Goal: Check status: Check status

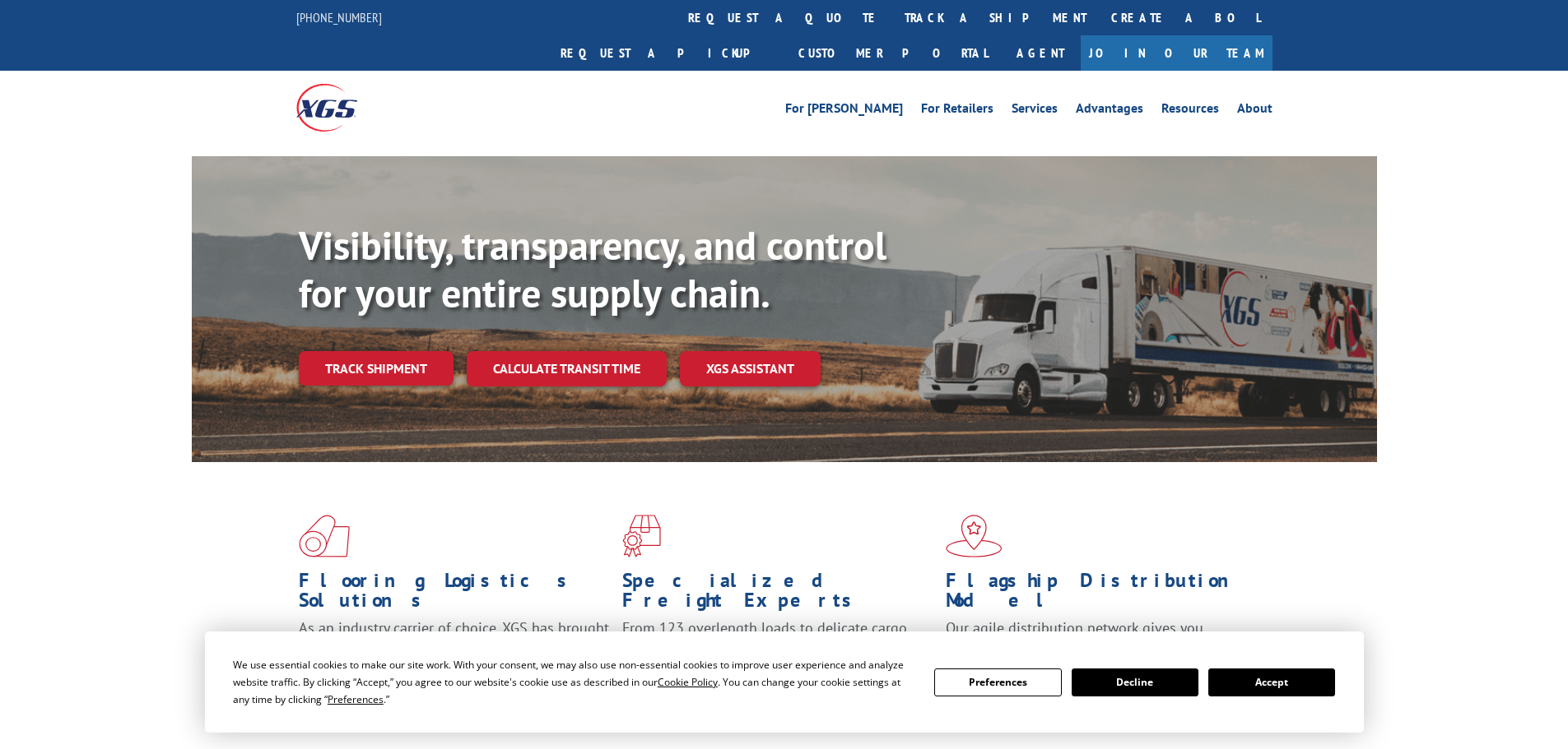
click at [892, 11] on link "track a shipment" at bounding box center [996, 17] width 207 height 35
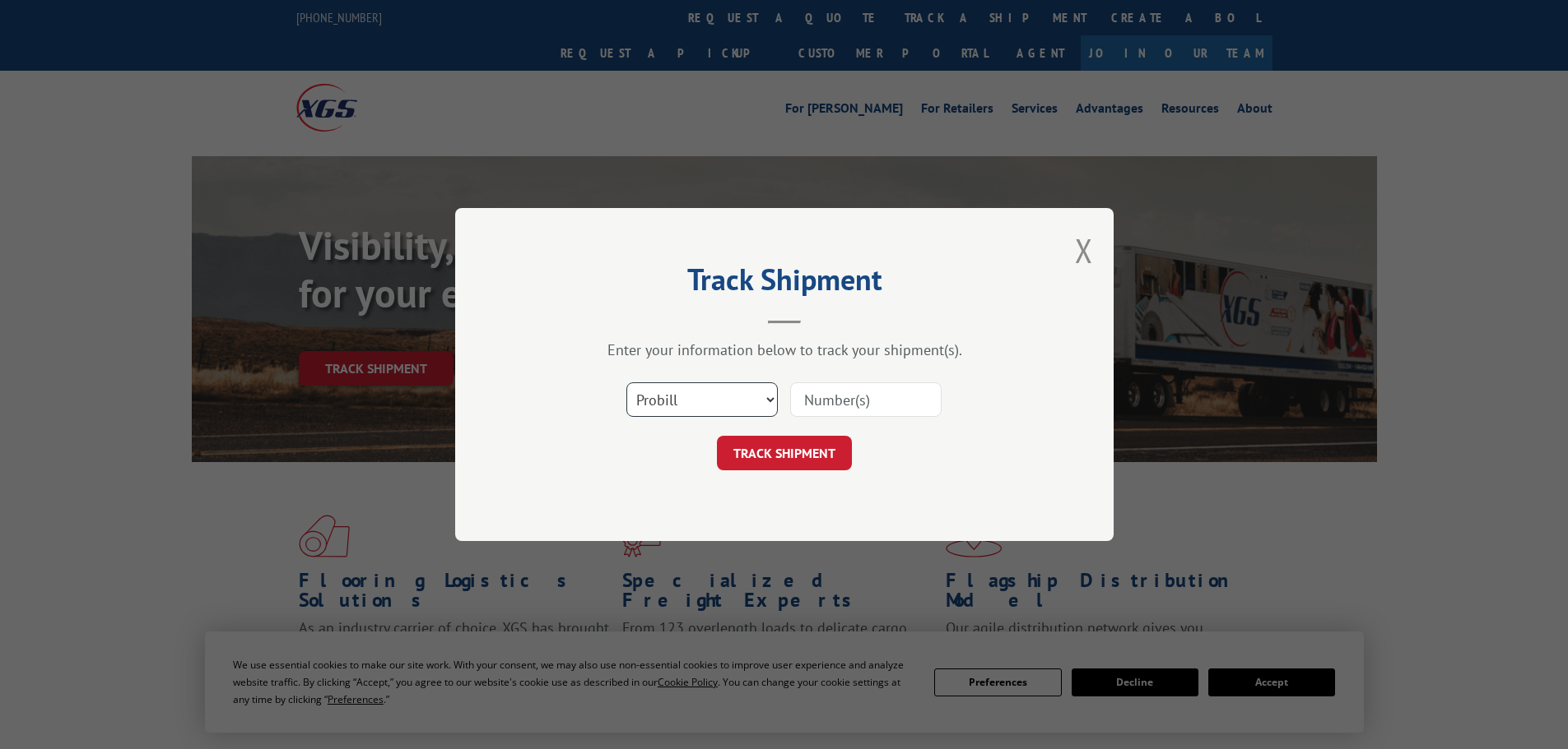
click at [764, 399] on select "Select category... Probill BOL PO" at bounding box center [702, 399] width 151 height 34
select select "bol"
click at [626, 382] on select "Select category... Probill BOL PO" at bounding box center [702, 399] width 151 height 34
click at [842, 410] on input at bounding box center [865, 399] width 151 height 34
paste input "54396847"
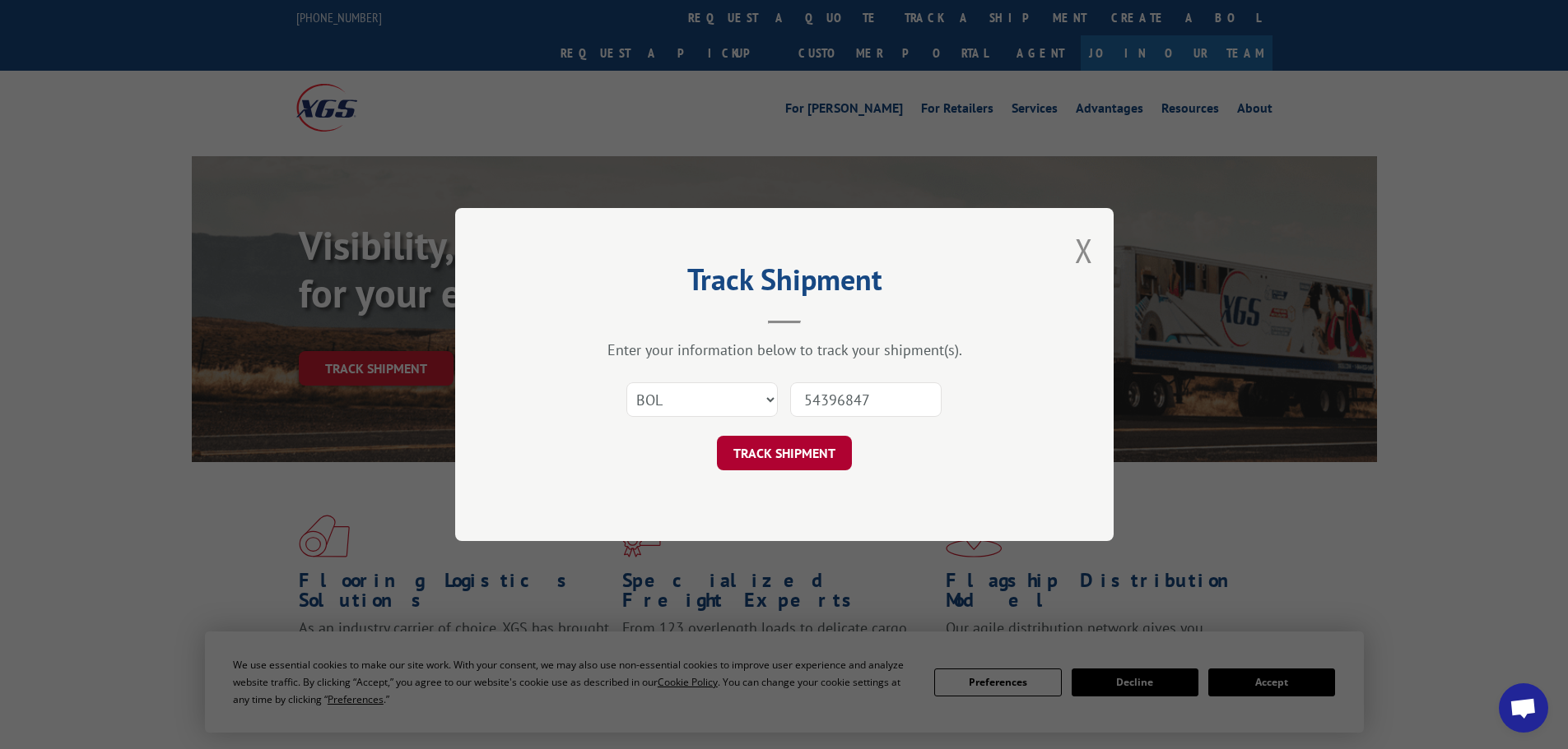
type input "54396847"
drag, startPoint x: 802, startPoint y: 447, endPoint x: 829, endPoint y: 453, distance: 27.7
click at [802, 448] on button "TRACK SHIPMENT" at bounding box center [784, 453] width 135 height 34
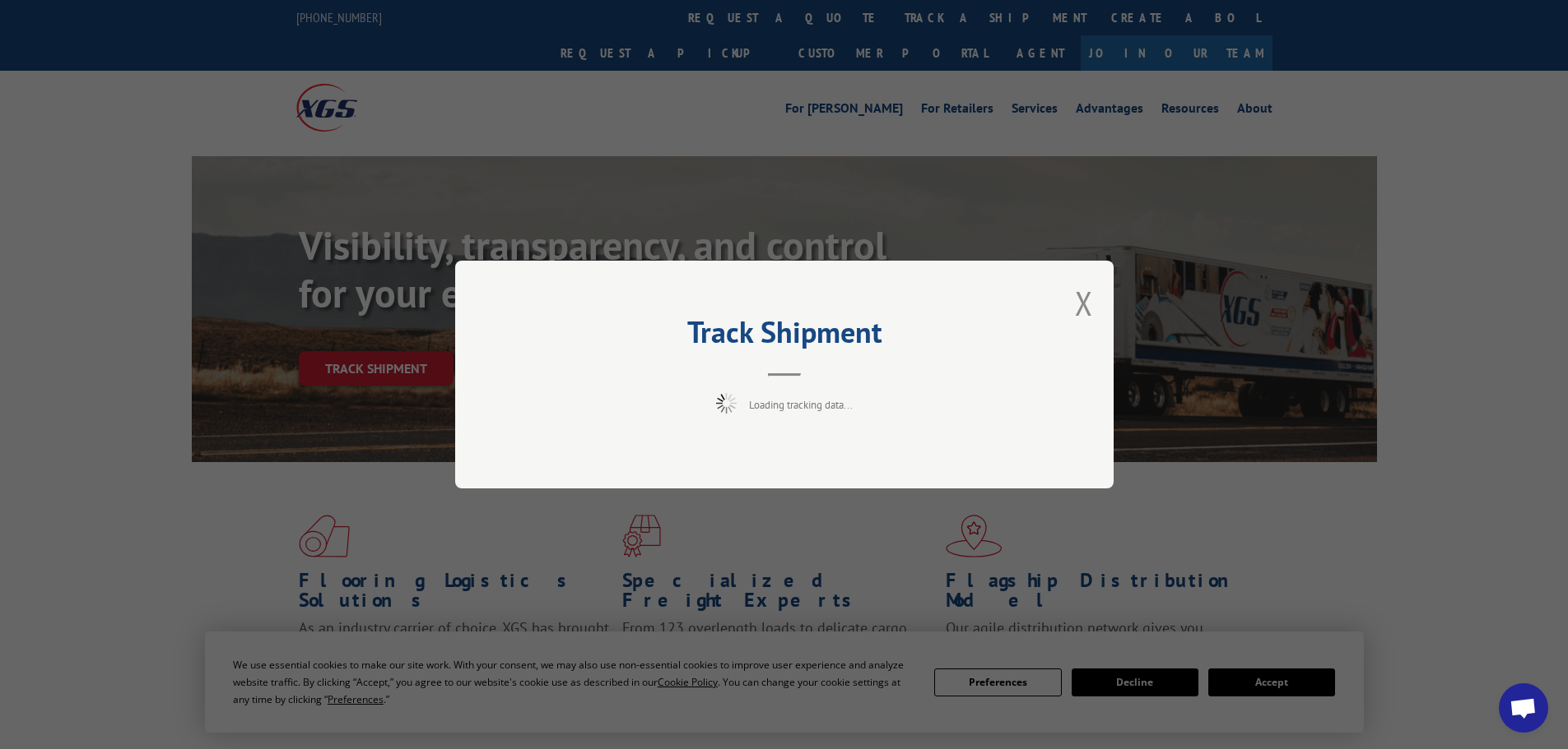
click at [1082, 297] on button "Close modal" at bounding box center [1083, 304] width 18 height 44
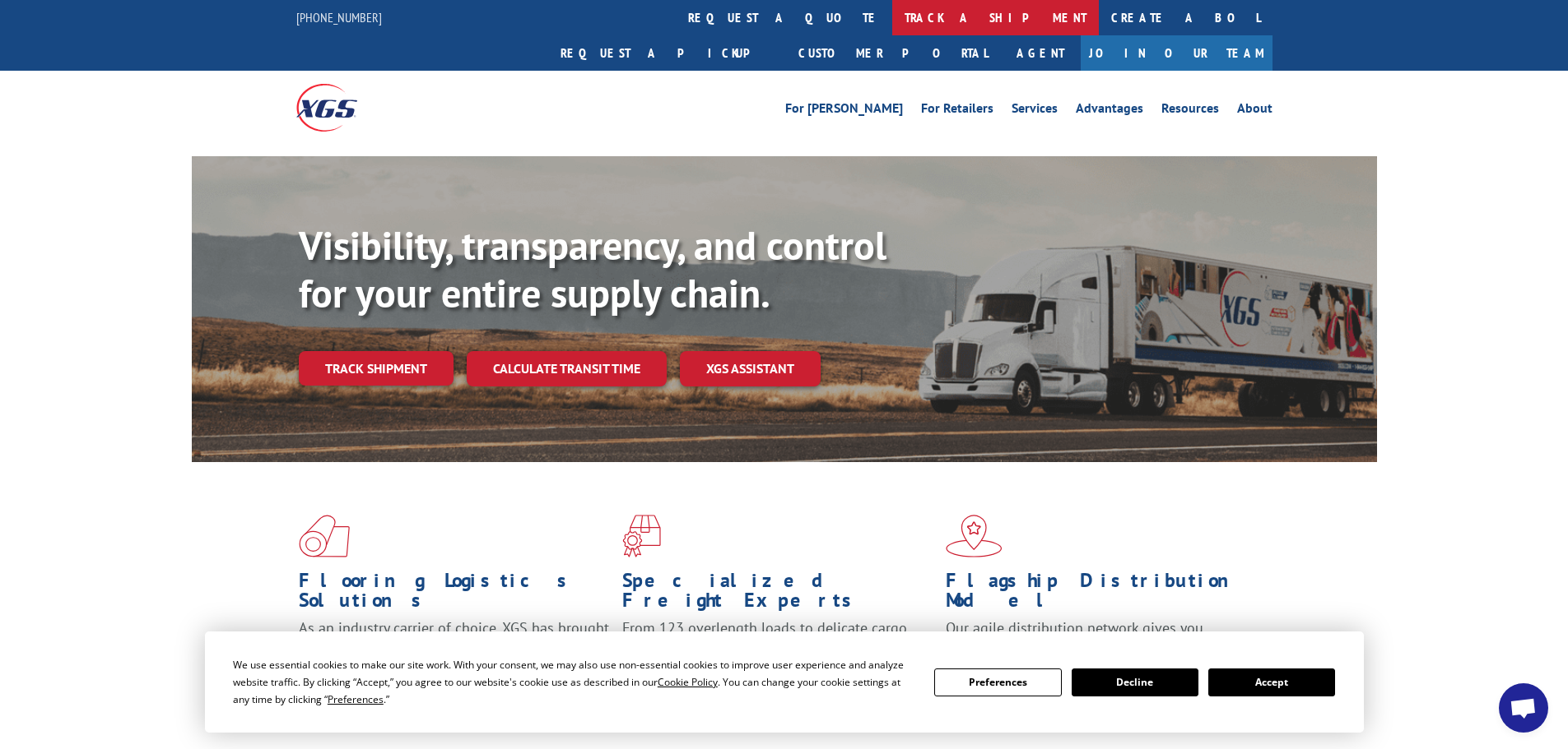
click at [892, 22] on link "track a shipment" at bounding box center [996, 17] width 207 height 35
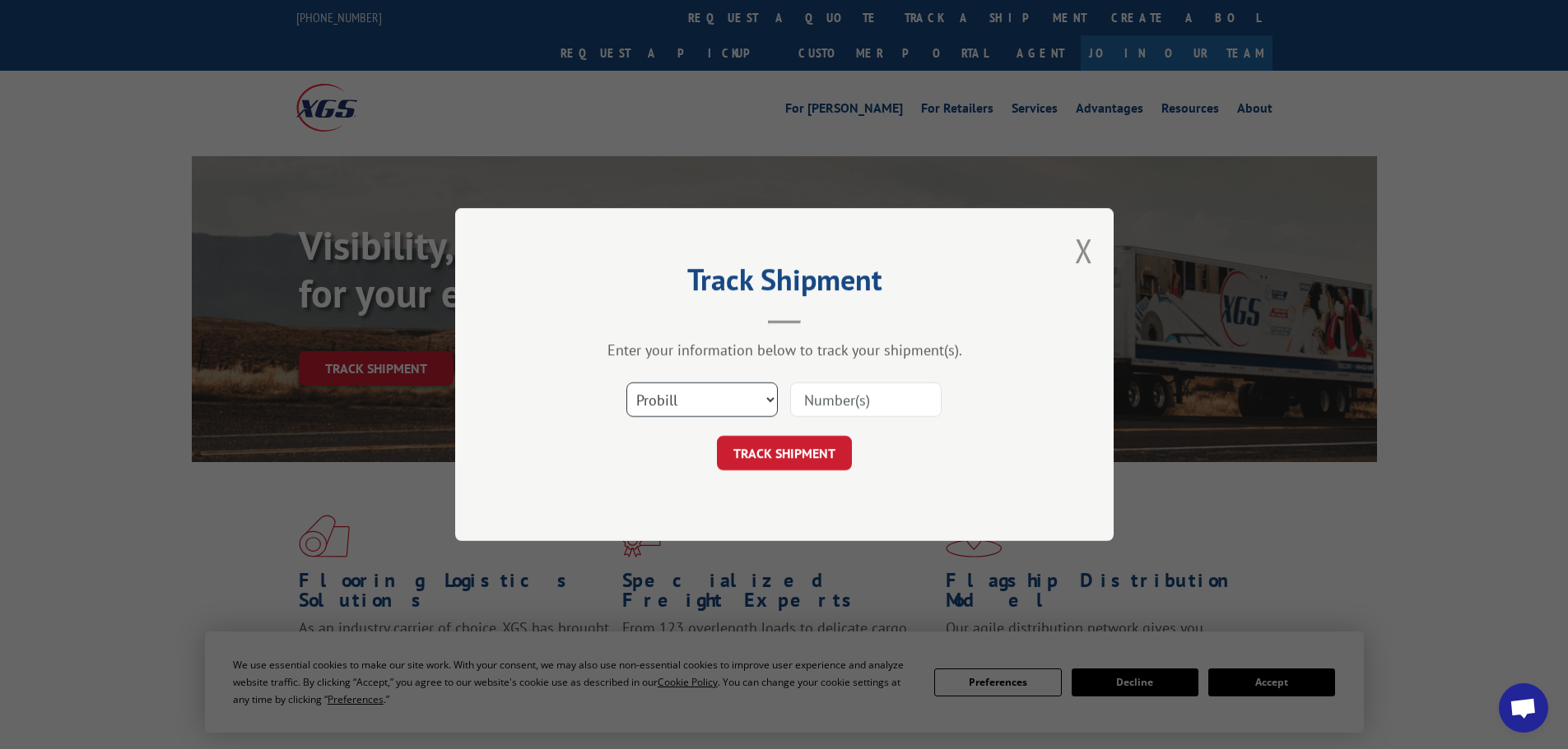
click at [766, 393] on select "Select category... Probill BOL PO" at bounding box center [702, 399] width 151 height 34
select select "bol"
click at [626, 382] on select "Select category... Probill BOL PO" at bounding box center [702, 399] width 151 height 34
click at [882, 393] on input at bounding box center [865, 399] width 151 height 34
paste input "54396847"
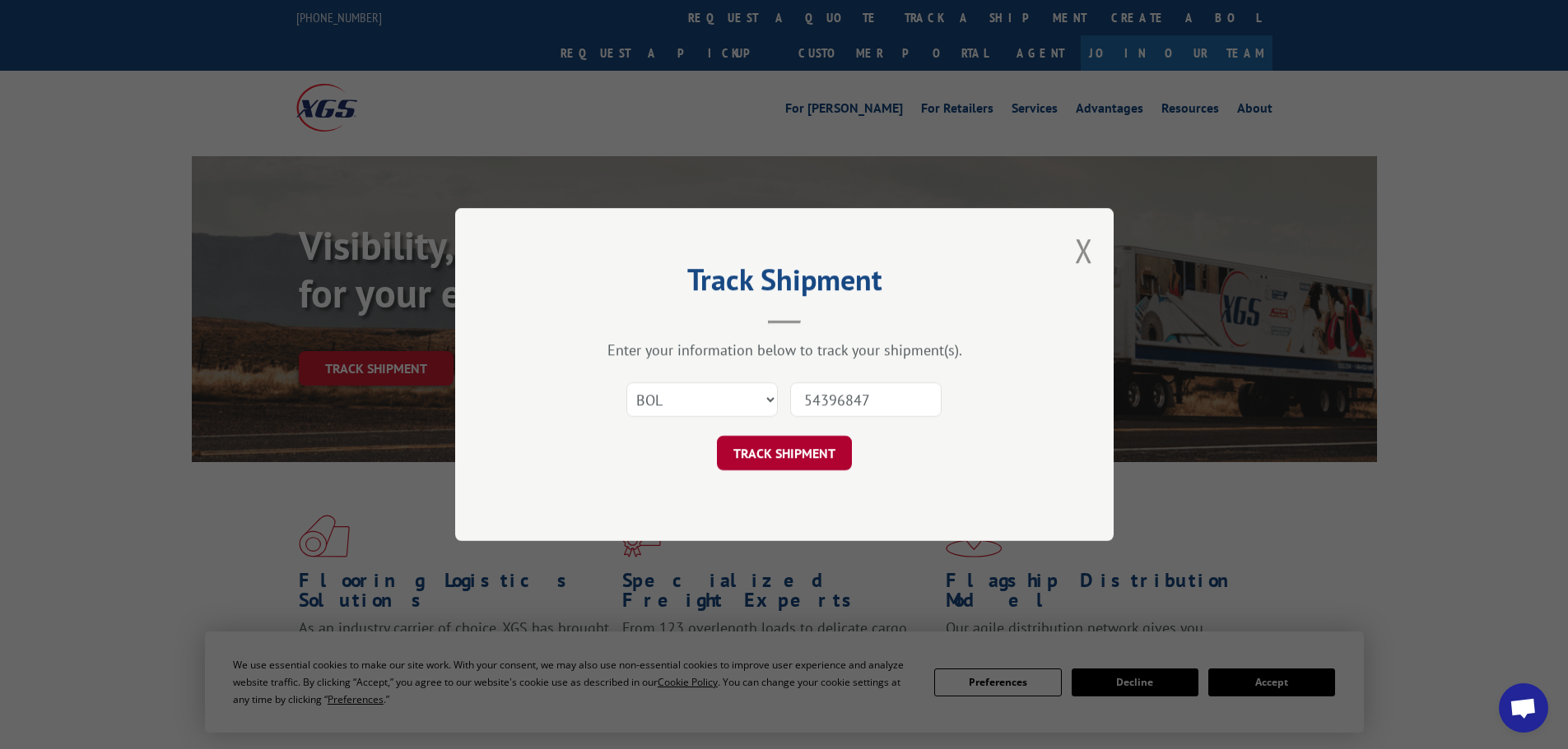
type input "54396847"
click at [806, 446] on button "TRACK SHIPMENT" at bounding box center [784, 453] width 135 height 34
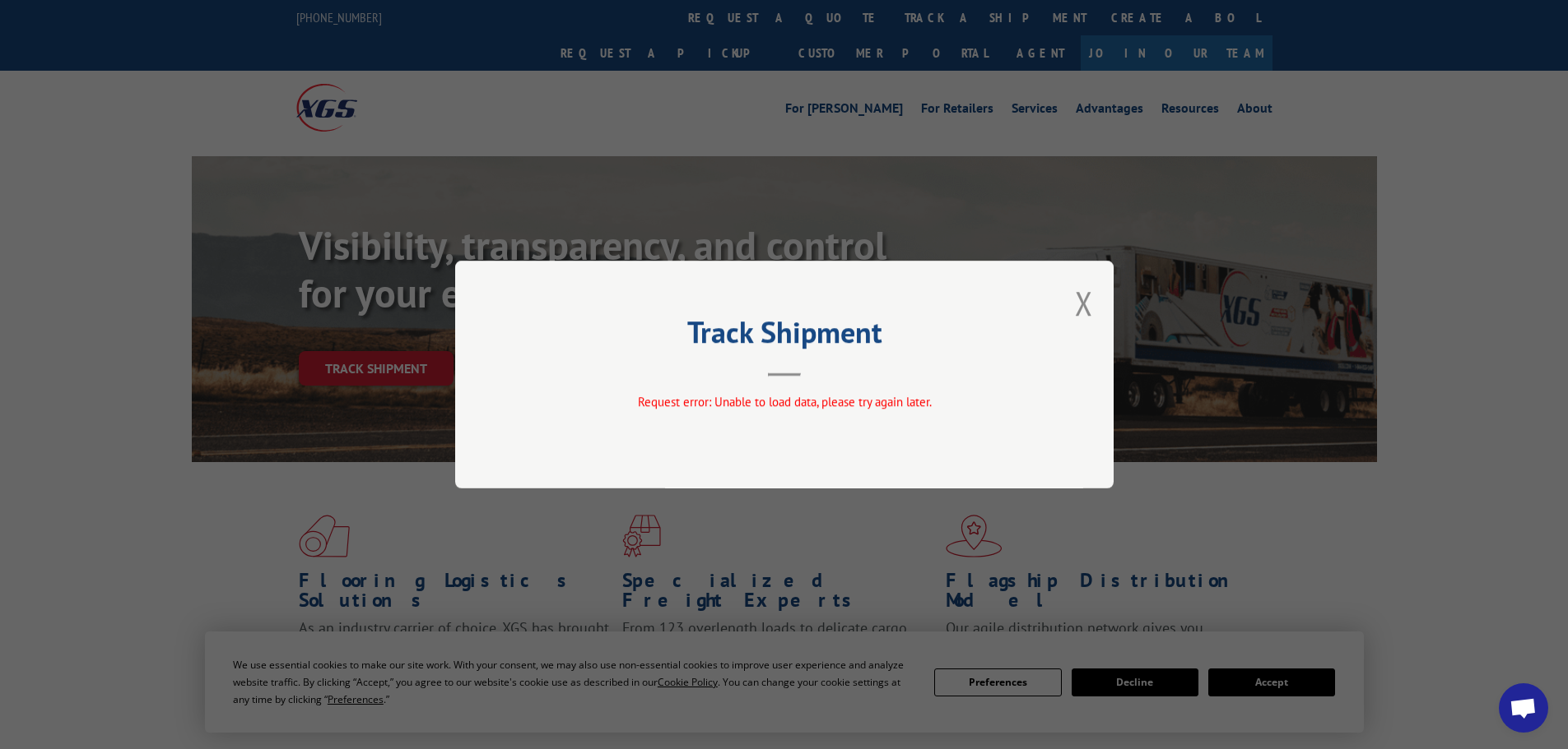
click at [1093, 300] on div "Track Shipment Request error: Unable to load data, please try again later." at bounding box center [784, 374] width 658 height 228
click at [1076, 302] on button "Close modal" at bounding box center [1083, 304] width 18 height 44
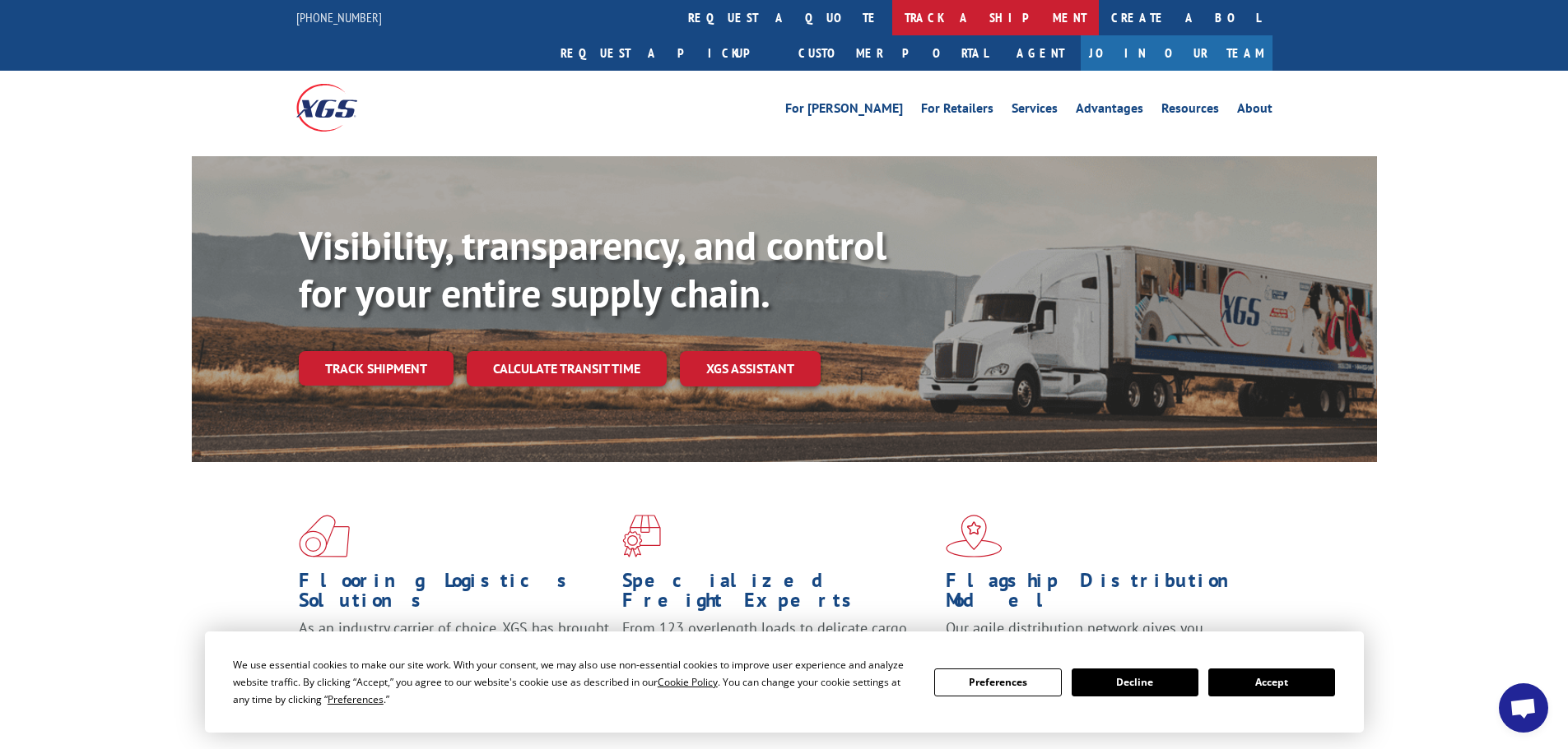
click at [892, 16] on link "track a shipment" at bounding box center [996, 17] width 207 height 35
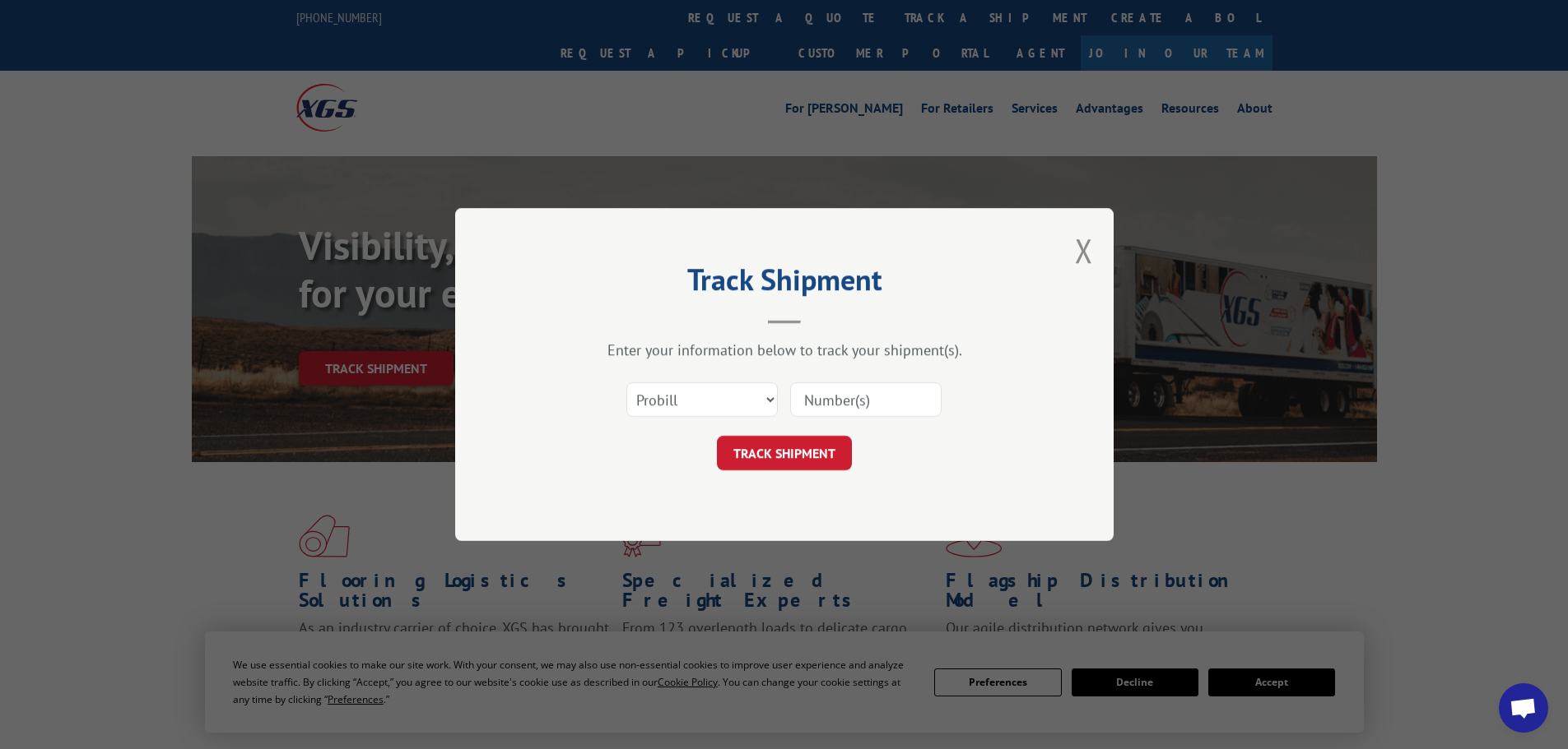
click at [893, 398] on input at bounding box center [865, 399] width 151 height 34
paste input "54396847"
type input "54396847"
click at [810, 468] on button "TRACK SHIPMENT" at bounding box center [784, 453] width 135 height 34
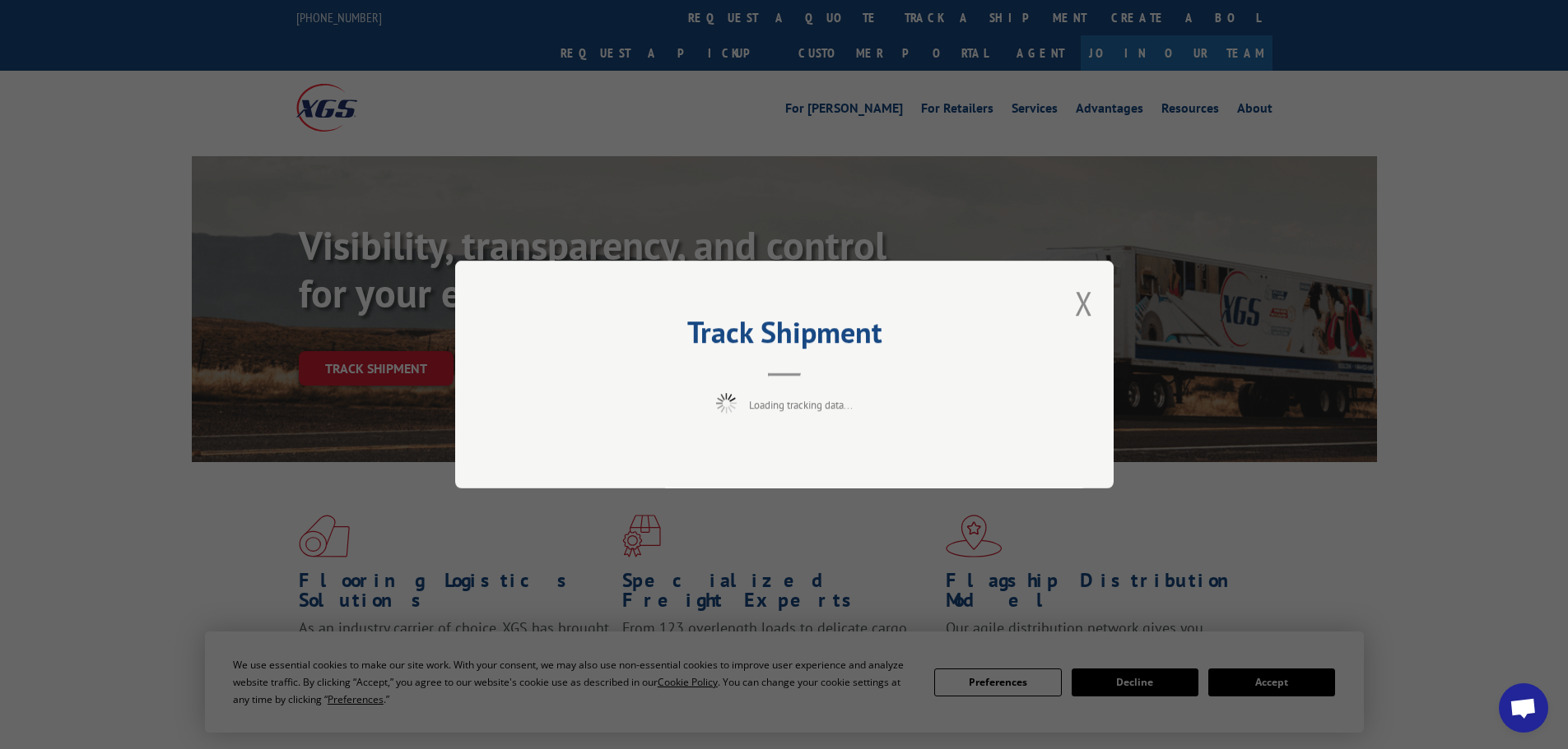
click at [192, 397] on div "Track Shipment Loading tracking data..." at bounding box center [784, 374] width 1568 height 749
drag, startPoint x: 1089, startPoint y: 298, endPoint x: 1069, endPoint y: 292, distance: 20.9
click at [1089, 298] on button "Close modal" at bounding box center [1083, 304] width 18 height 44
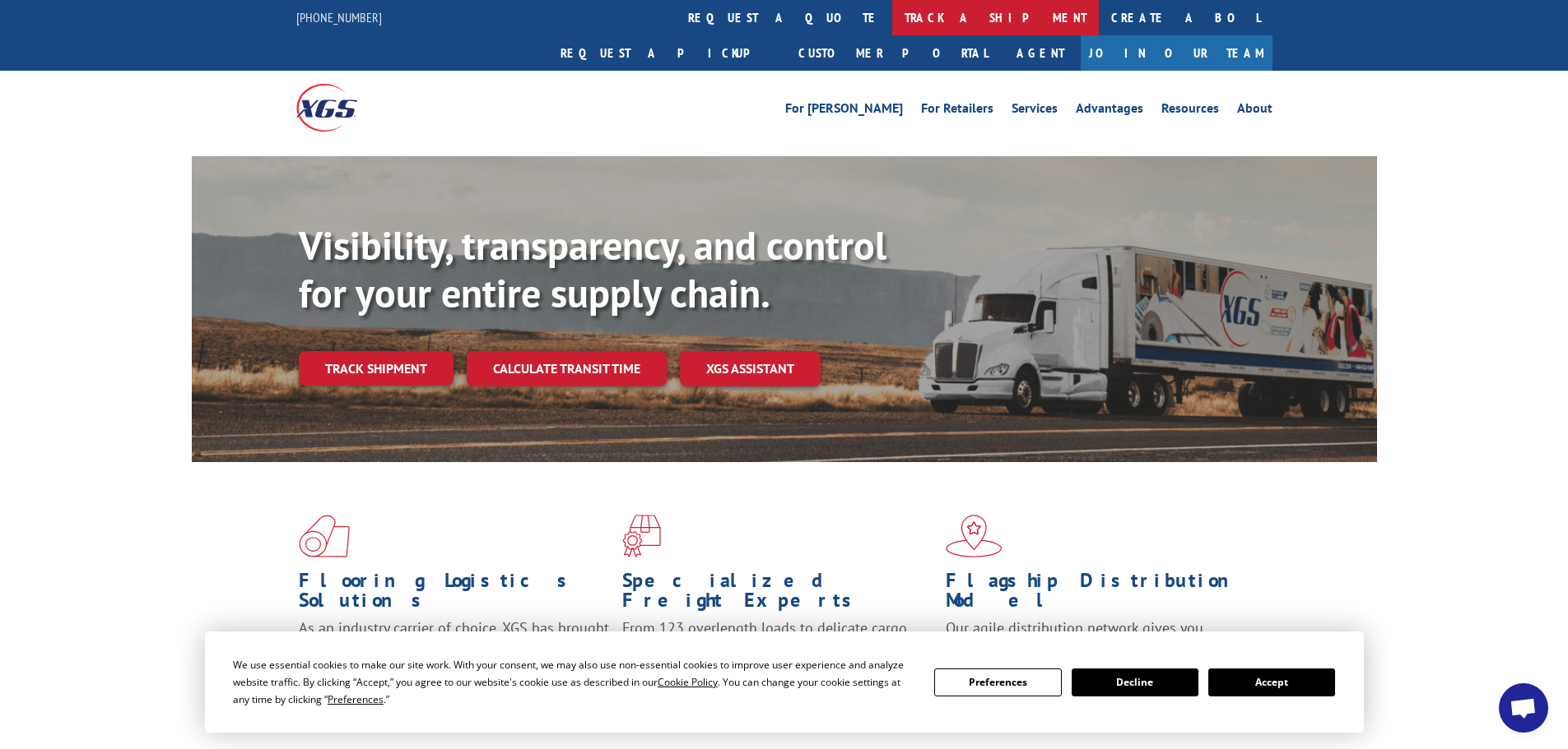
click at [892, 13] on link "track a shipment" at bounding box center [996, 17] width 207 height 35
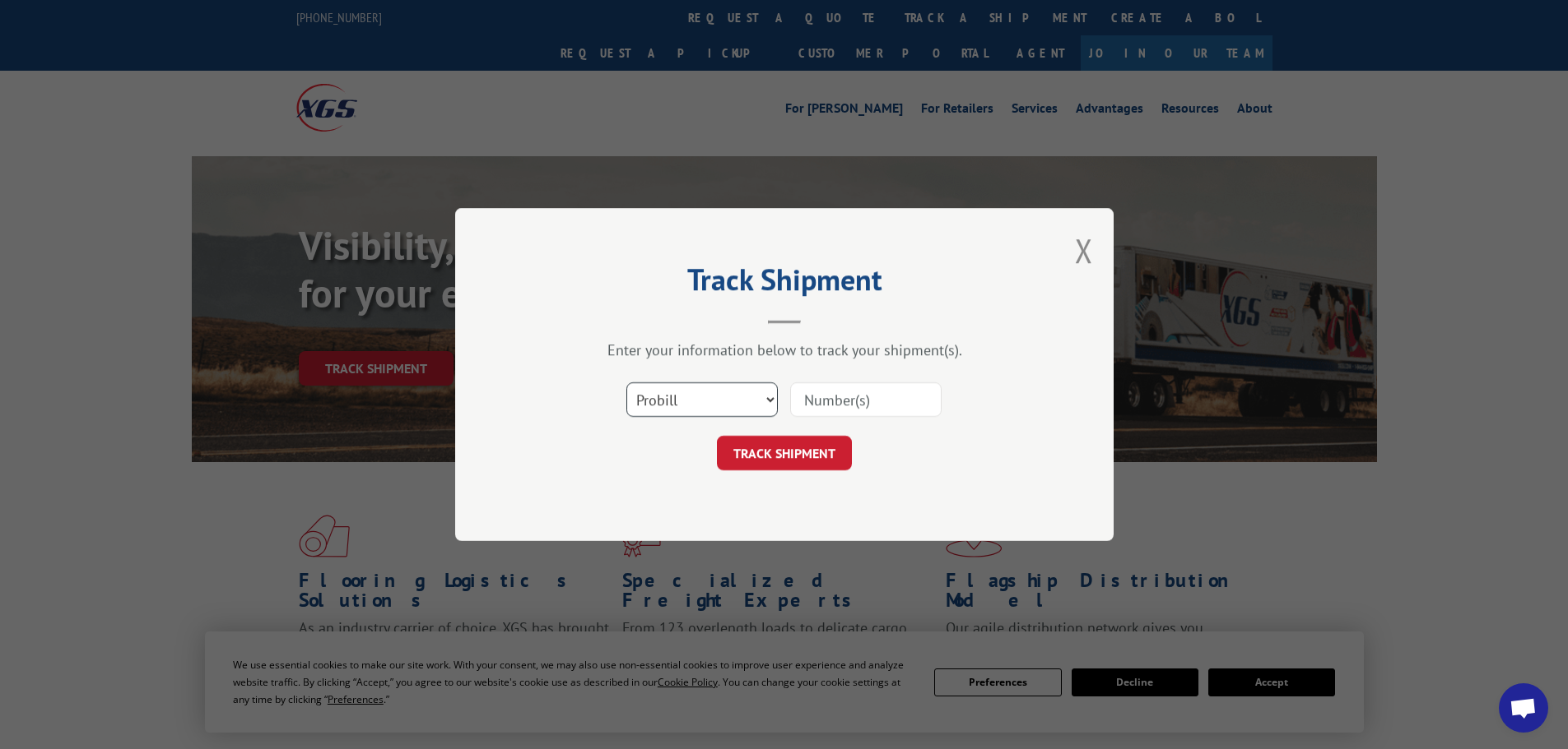
drag, startPoint x: 748, startPoint y: 390, endPoint x: 727, endPoint y: 407, distance: 27.0
click at [748, 391] on select "Select category... Probill BOL PO" at bounding box center [702, 399] width 151 height 34
select select "bol"
click at [626, 382] on select "Select category... Probill BOL PO" at bounding box center [702, 399] width 151 height 34
click at [870, 390] on input at bounding box center [865, 399] width 151 height 34
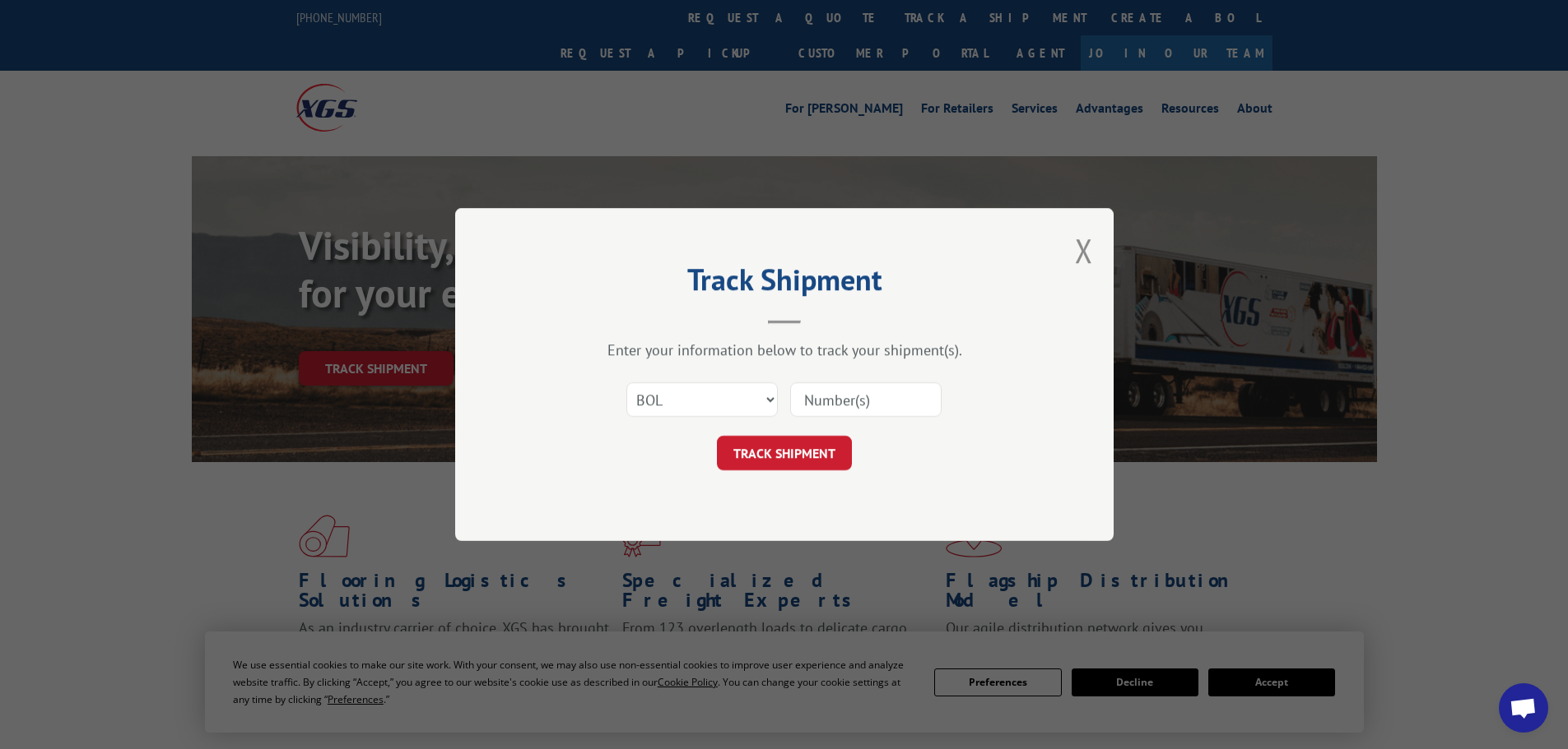
paste input "54396847"
type input "54396847"
click at [785, 444] on button "TRACK SHIPMENT" at bounding box center [784, 453] width 135 height 34
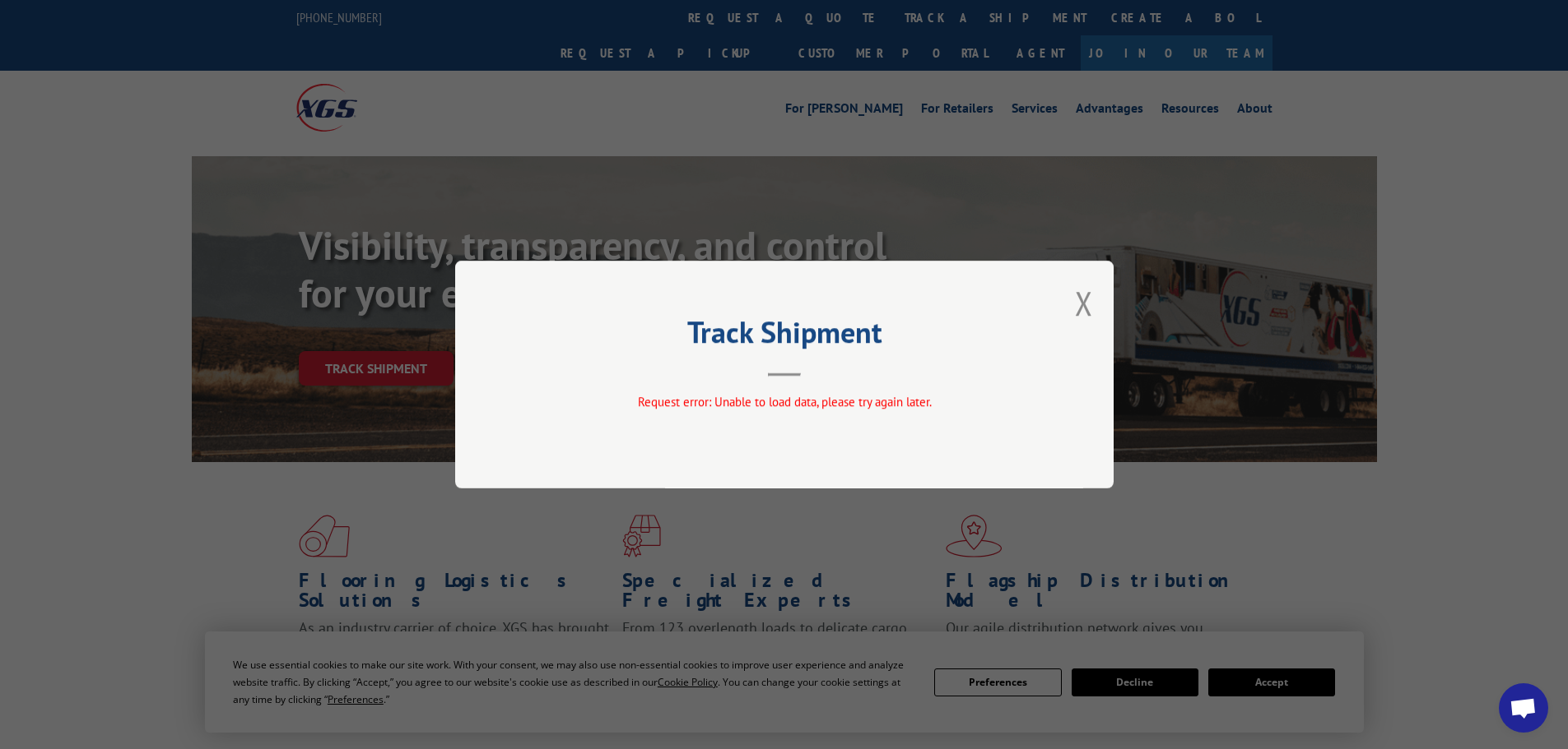
click at [1079, 297] on button "Close modal" at bounding box center [1083, 304] width 18 height 44
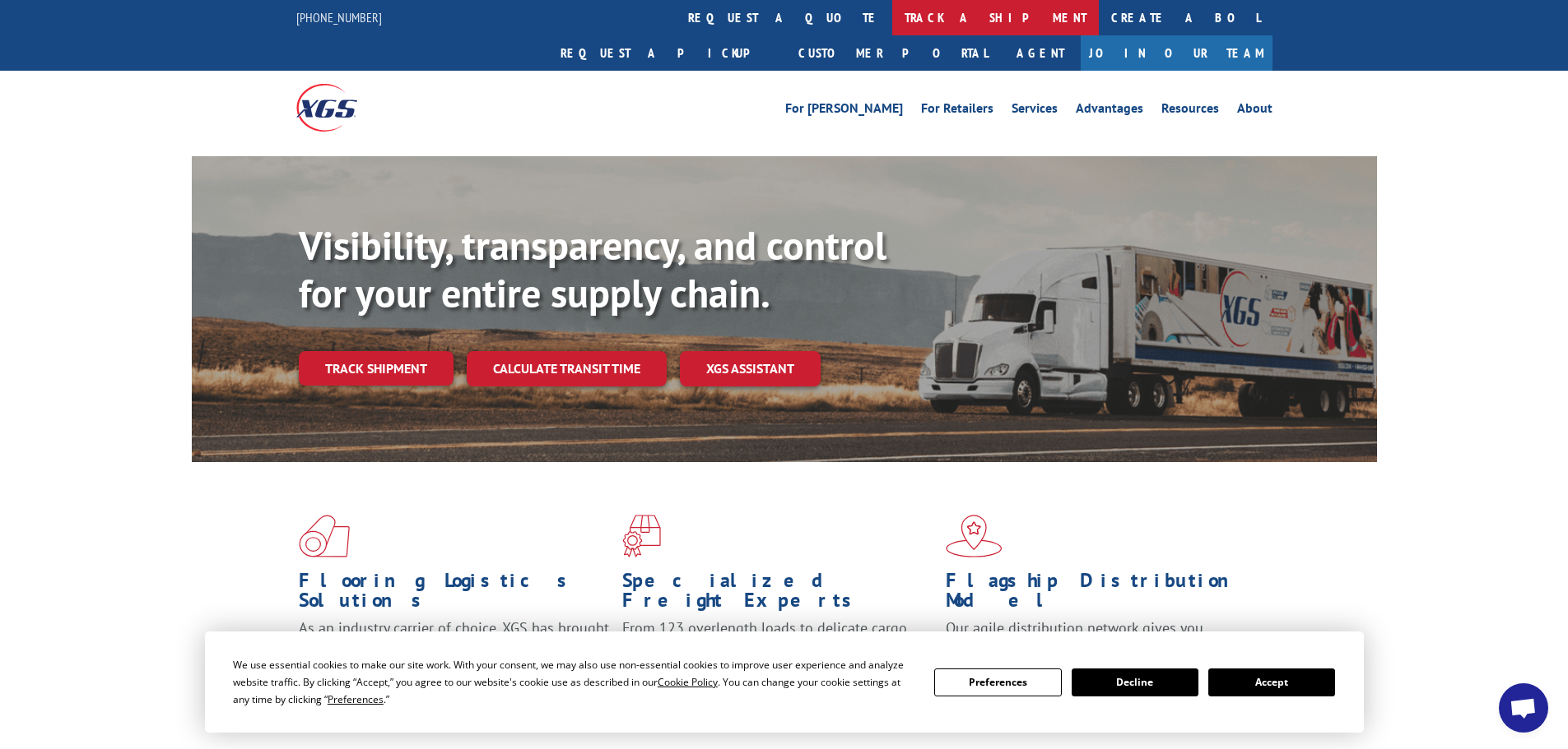
click at [892, 14] on link "track a shipment" at bounding box center [996, 17] width 207 height 35
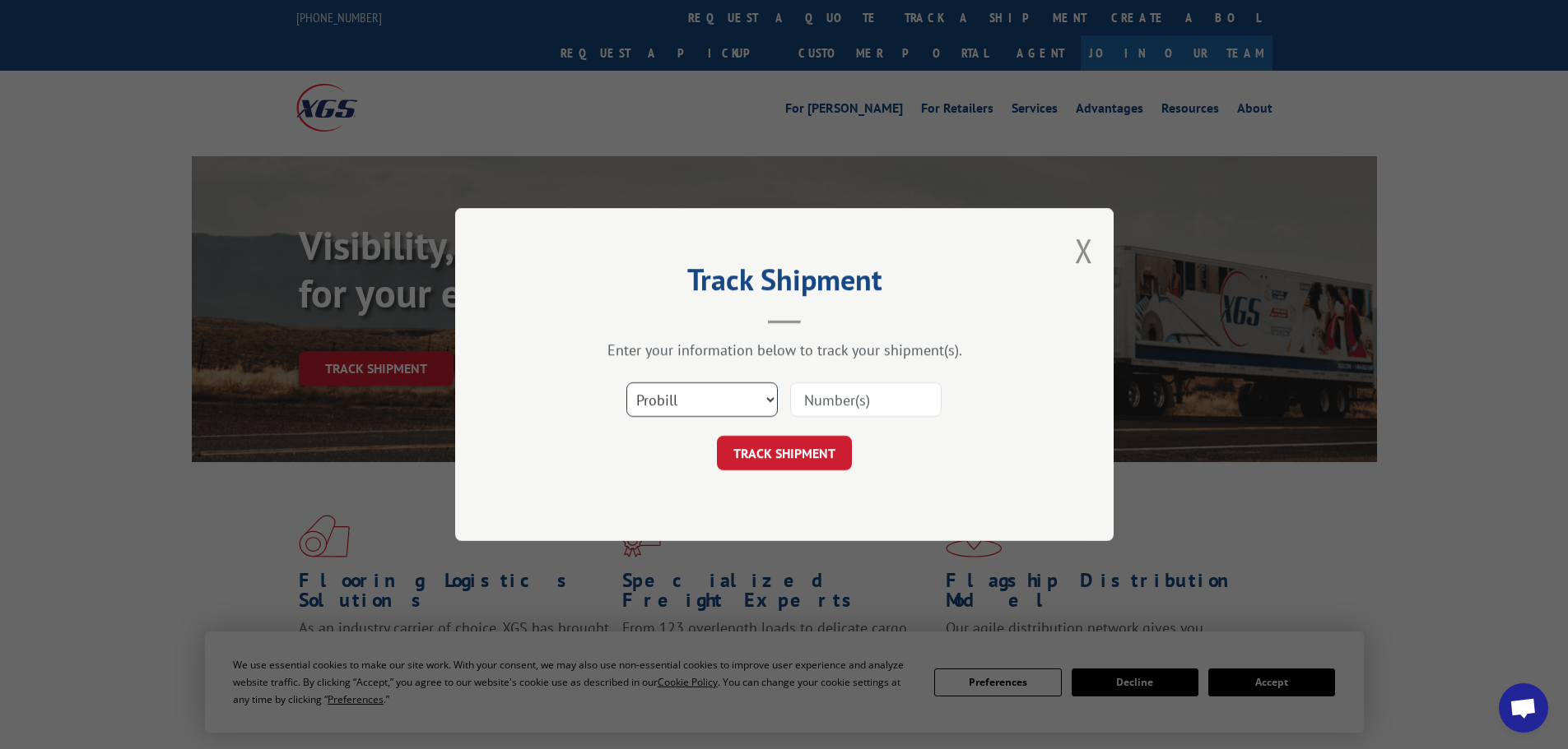
click at [764, 395] on select "Select category... Probill BOL PO" at bounding box center [702, 399] width 151 height 34
select select "bol"
click at [626, 382] on select "Select category... Probill BOL PO" at bounding box center [702, 399] width 151 height 34
click at [870, 402] on input at bounding box center [865, 399] width 151 height 34
paste input "54396847"
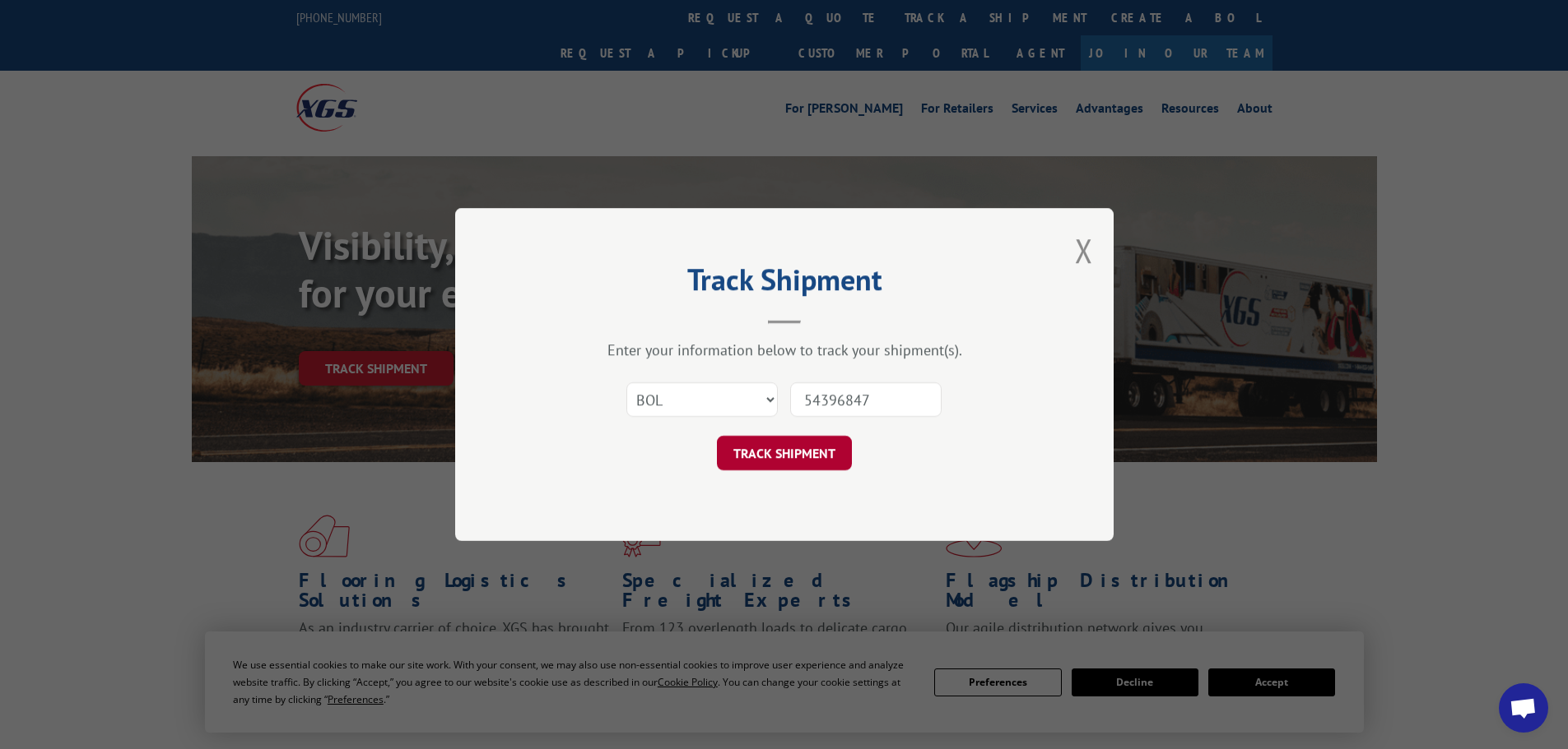
type input "54396847"
click at [795, 445] on button "TRACK SHIPMENT" at bounding box center [784, 453] width 135 height 34
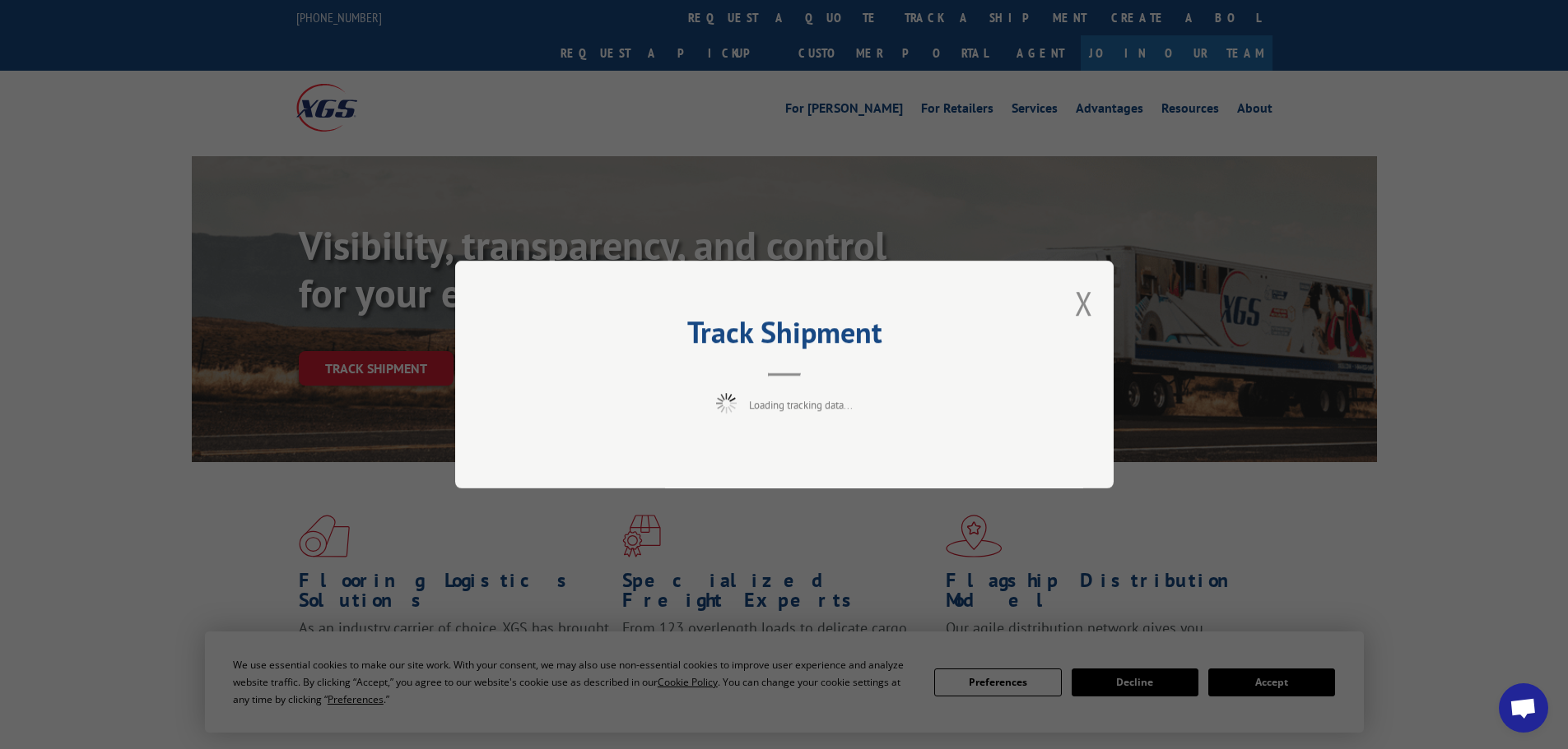
click at [194, 122] on div "Track Shipment Loading tracking data..." at bounding box center [784, 374] width 1568 height 749
click at [1092, 300] on button "Close modal" at bounding box center [1083, 304] width 18 height 44
